Goal: Information Seeking & Learning: Understand process/instructions

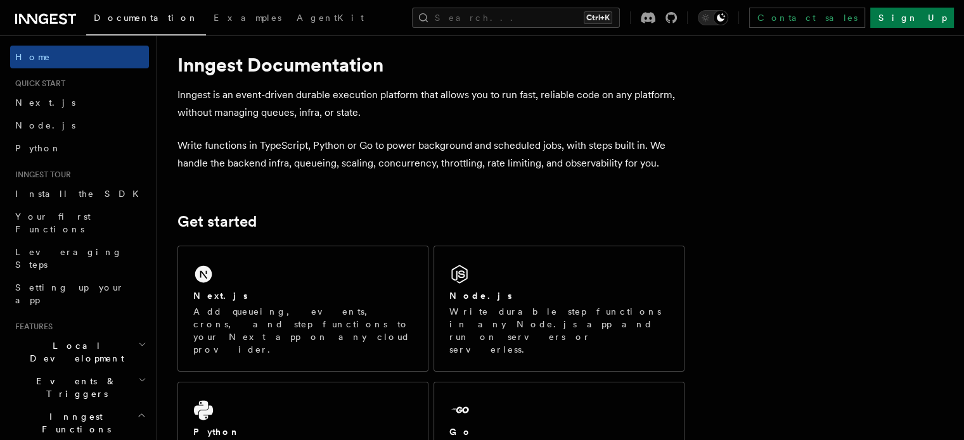
scroll to position [18, 0]
click at [204, 146] on p "Write functions in TypeScript, Python or Go to power background and scheduled j…" at bounding box center [430, 154] width 507 height 35
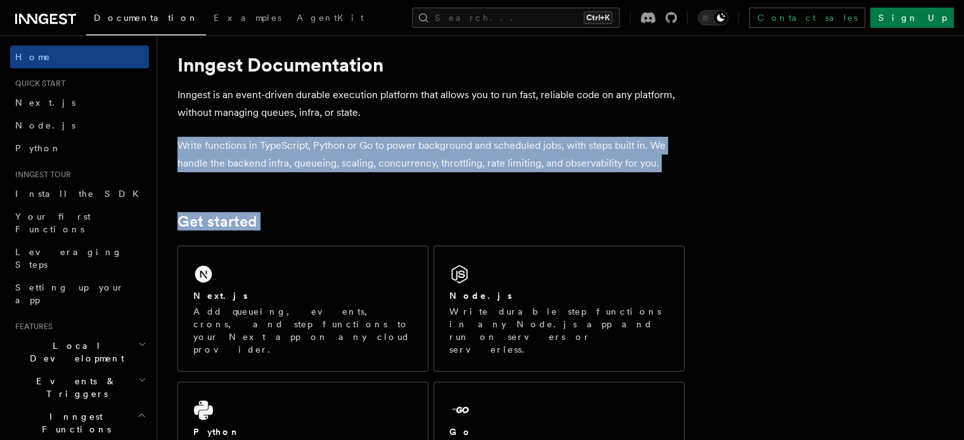
drag, startPoint x: 204, startPoint y: 146, endPoint x: 518, endPoint y: 210, distance: 320.8
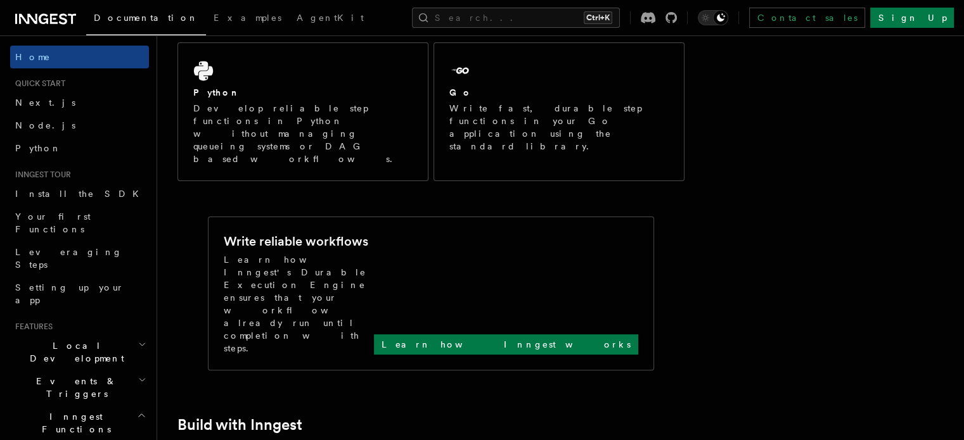
scroll to position [359, 0]
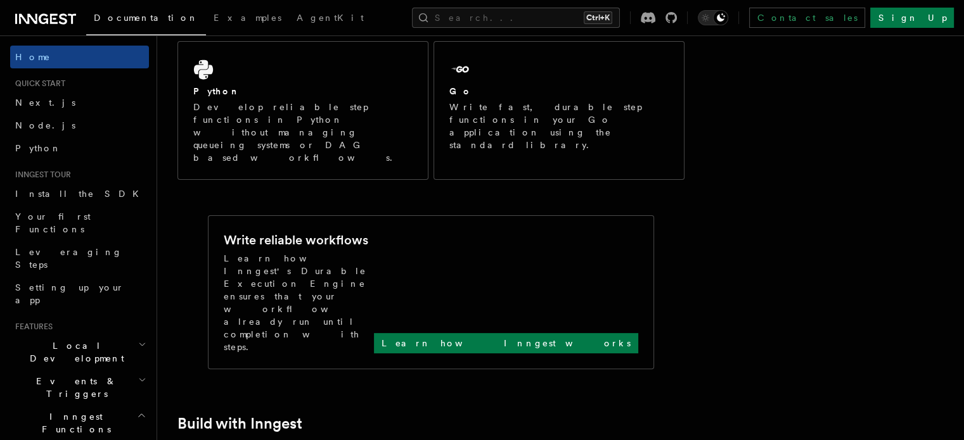
click at [343, 252] on p "Learn how Inngest's Durable Execution Engine ensures that your workflow already…" at bounding box center [299, 302] width 150 height 101
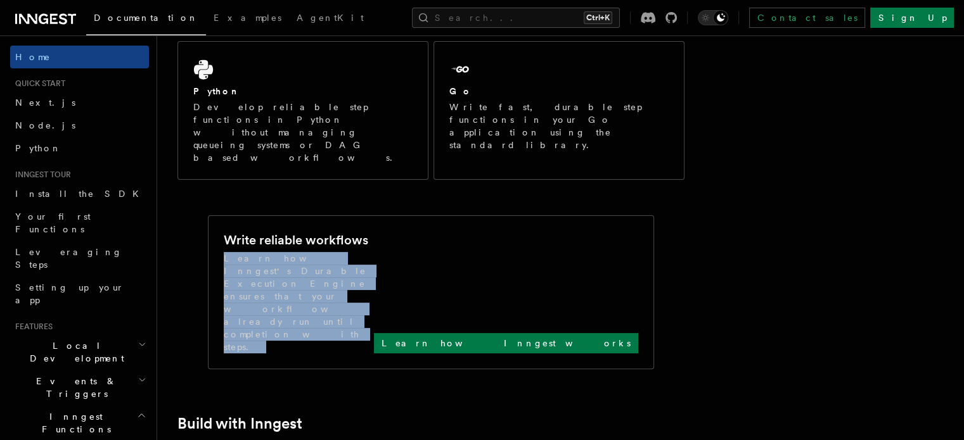
click at [343, 252] on p "Learn how Inngest's Durable Execution Engine ensures that your workflow already…" at bounding box center [299, 302] width 150 height 101
drag, startPoint x: 343, startPoint y: 200, endPoint x: 328, endPoint y: 175, distance: 29.9
click at [328, 231] on div "Write reliable workflows Learn how Inngest's Durable Execution Engine ensures t…" at bounding box center [431, 292] width 414 height 122
click at [328, 231] on h2 "Write reliable workflows" at bounding box center [296, 240] width 144 height 18
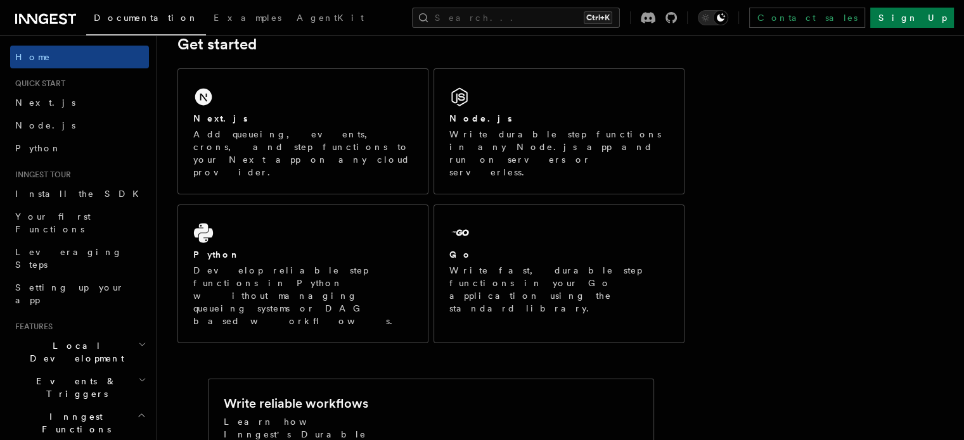
scroll to position [188, 0]
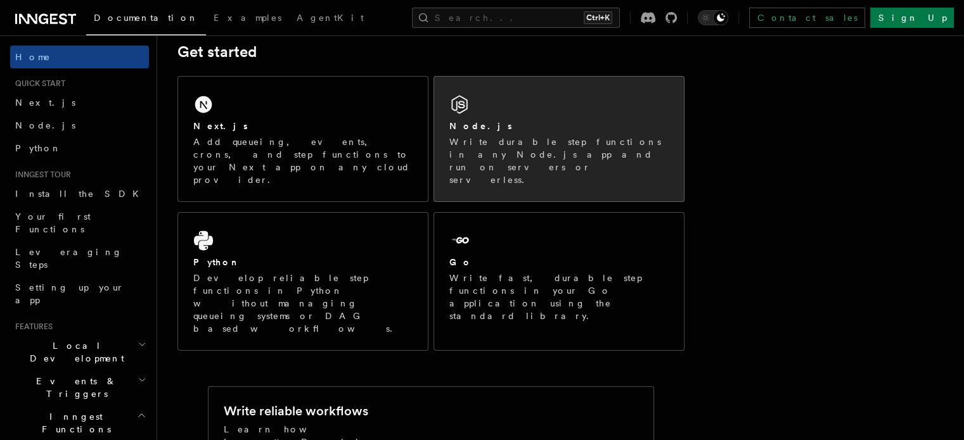
click at [572, 115] on div "Node.js Write durable step functions in any Node.js app and run on servers or s…" at bounding box center [559, 139] width 250 height 125
